Goal: Browse casually: Explore the website without a specific task or goal

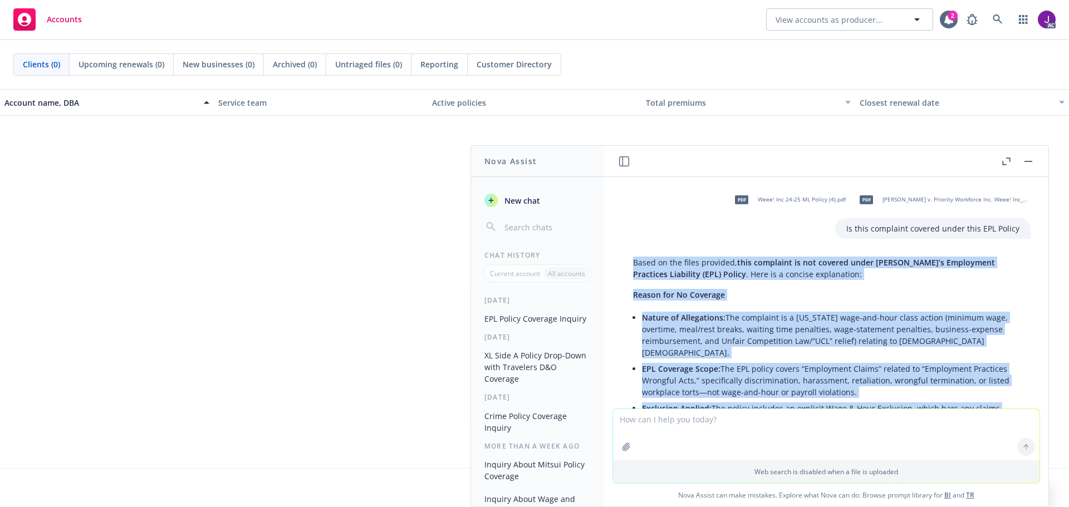
scroll to position [49, 0]
